Goal: Navigation & Orientation: Find specific page/section

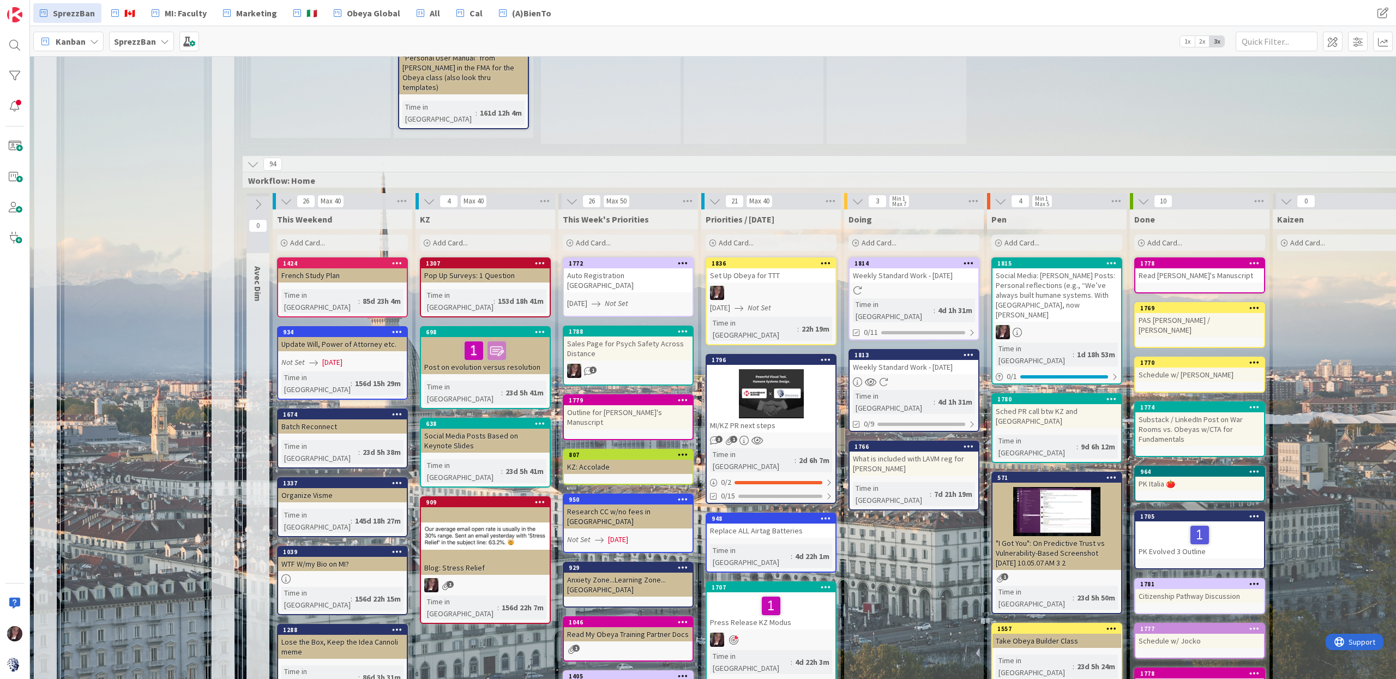
scroll to position [633, 0]
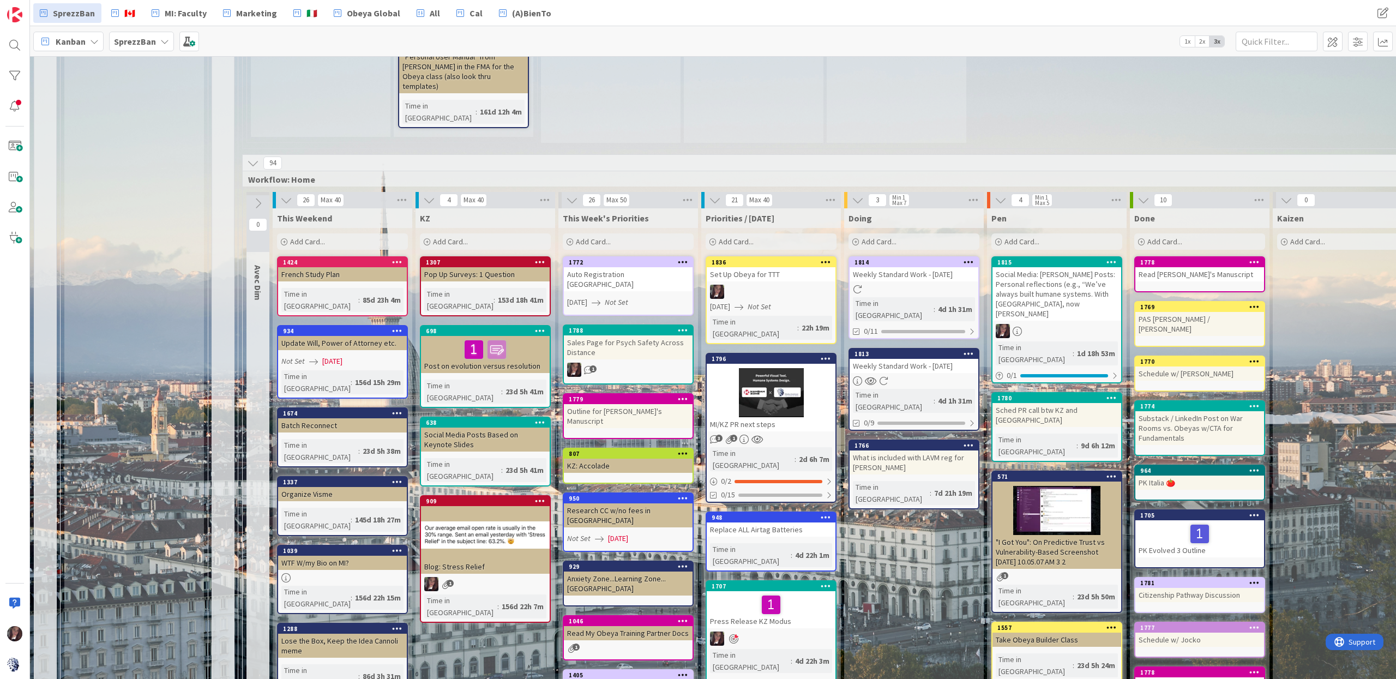
click at [751, 368] on div at bounding box center [771, 392] width 129 height 49
click at [751, 291] on div "26 Priorities 6 Bonne Idée 6 Bonne Idée Add Card... 569 Done: Stress vs Deadlin…" at bounding box center [713, 367] width 1366 height 623
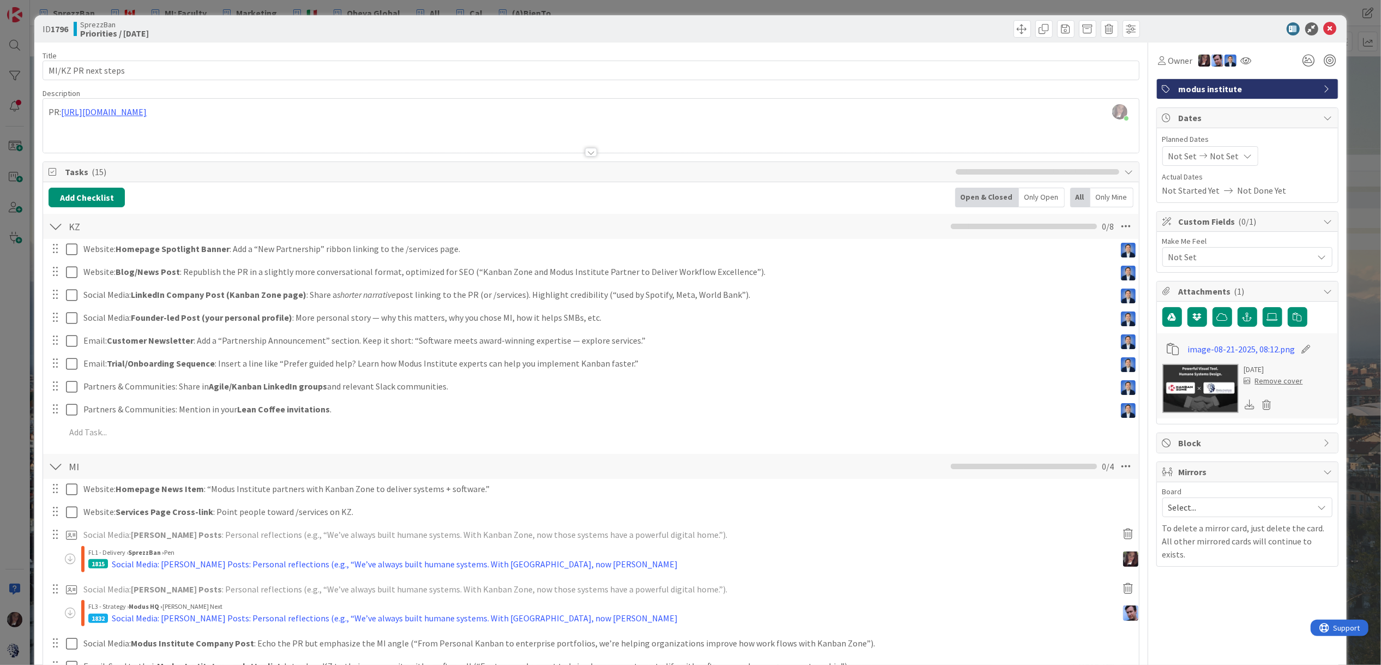
scroll to position [633, 0]
click at [1330, 28] on icon at bounding box center [1330, 28] width 13 height 13
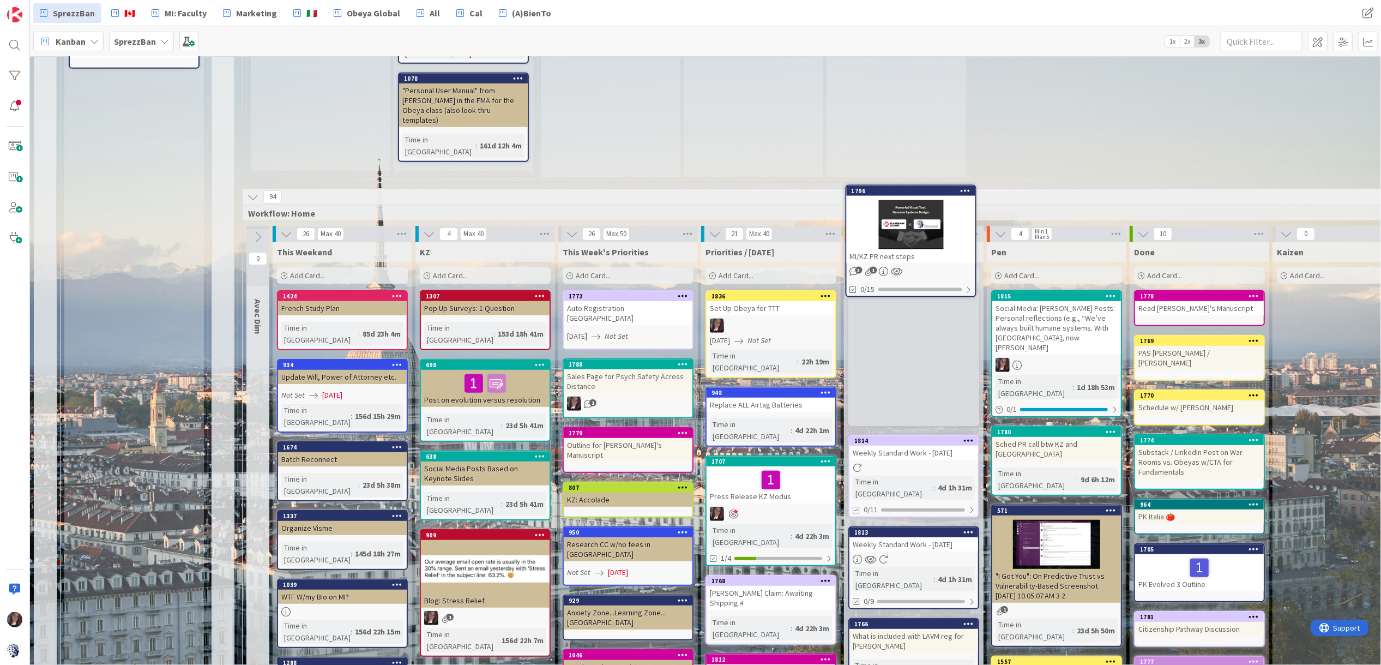
scroll to position [597, 0]
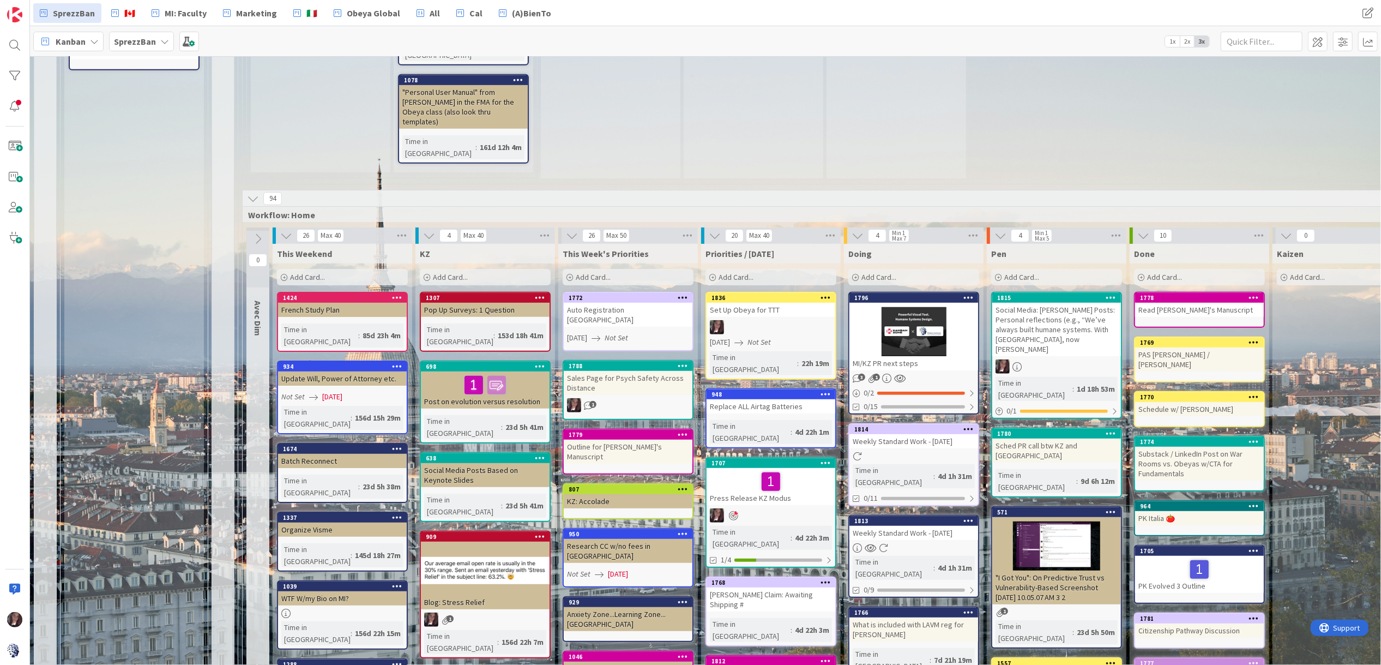
click at [917, 293] on div "1796 MI/KZ PR next steps" at bounding box center [914, 331] width 129 height 77
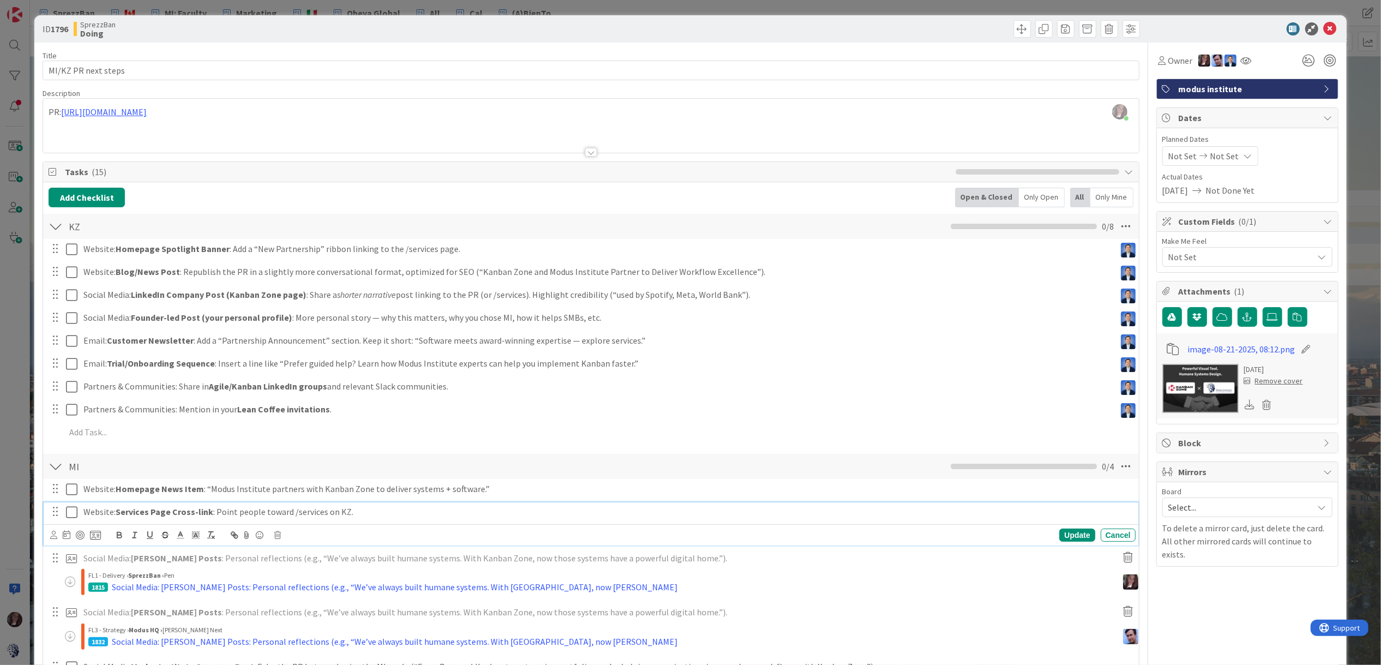
click at [914, 518] on div "Website: Services Page Cross-link : Point people toward /services on KZ." at bounding box center [607, 511] width 1057 height 19
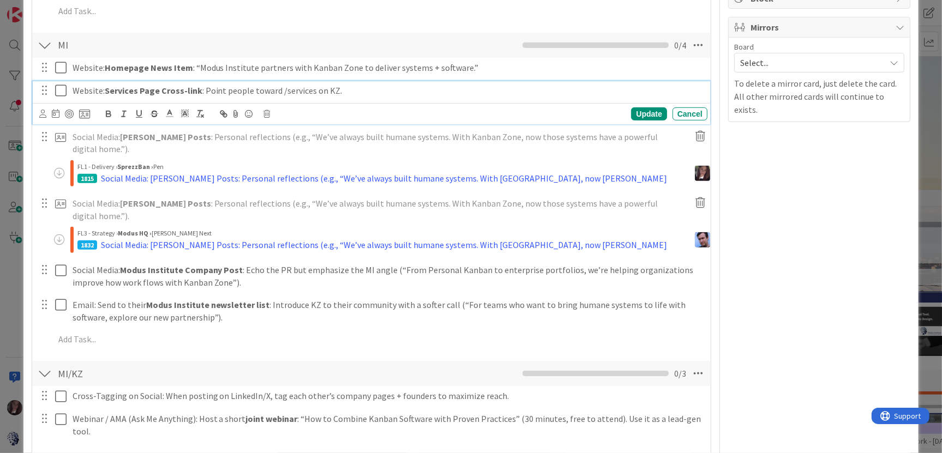
scroll to position [446, 0]
